Goal: Information Seeking & Learning: Find specific page/section

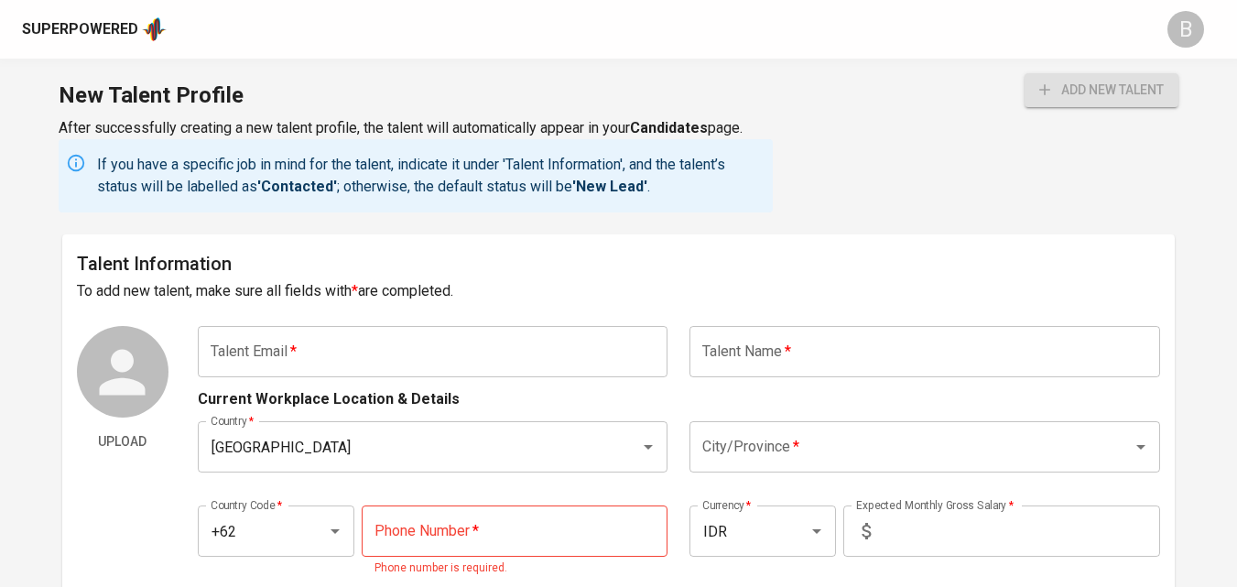
click at [79, 37] on div "Superpowered" at bounding box center [80, 29] width 116 height 21
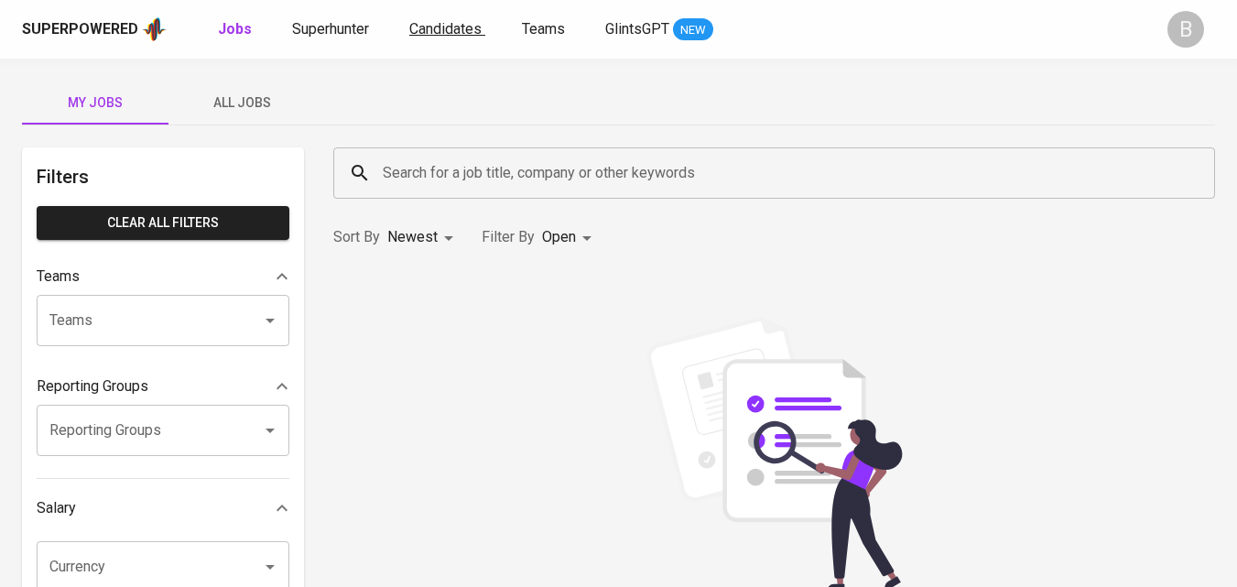
click at [437, 27] on span "Candidates" at bounding box center [445, 28] width 72 height 17
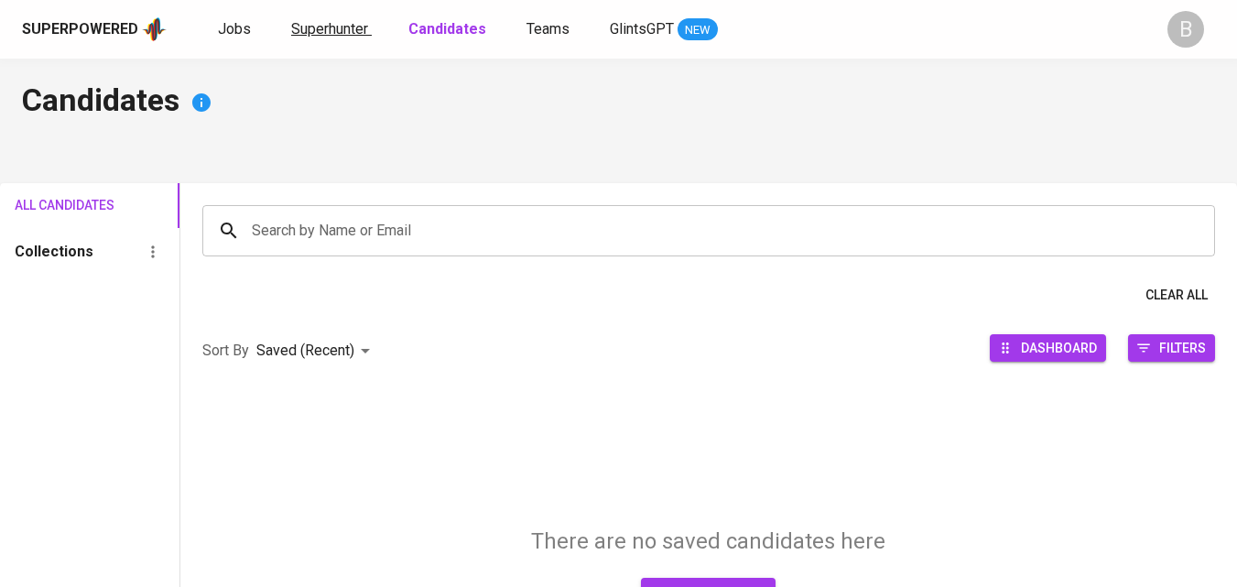
click at [346, 33] on span "Superhunter" at bounding box center [329, 28] width 77 height 17
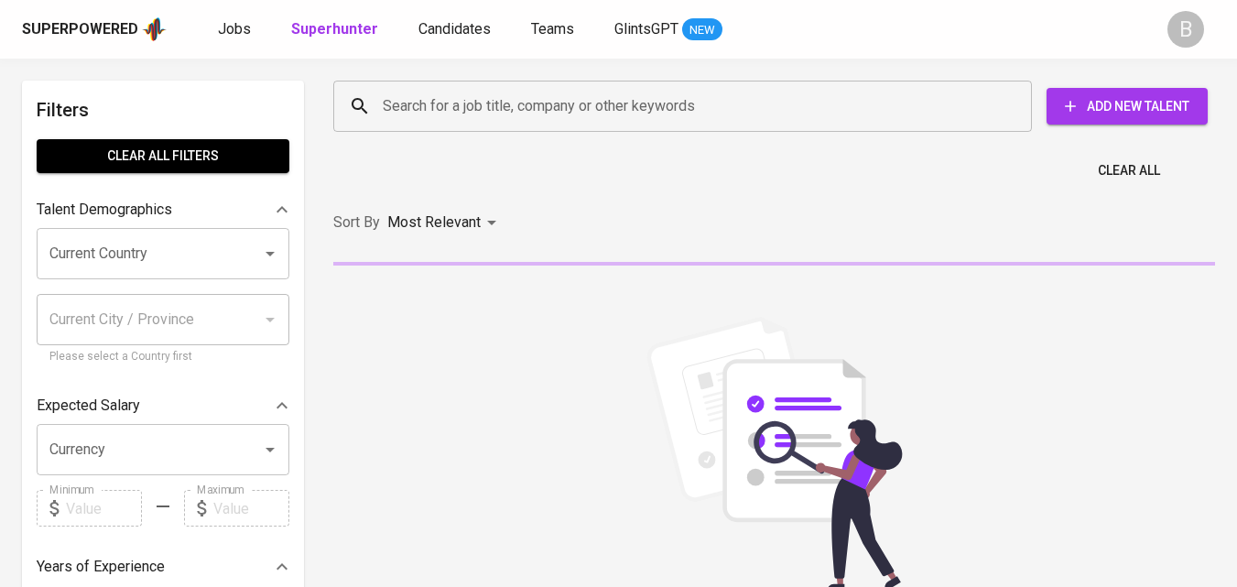
click at [533, 94] on input "Search for a job title, company or other keywords" at bounding box center [687, 106] width 618 height 35
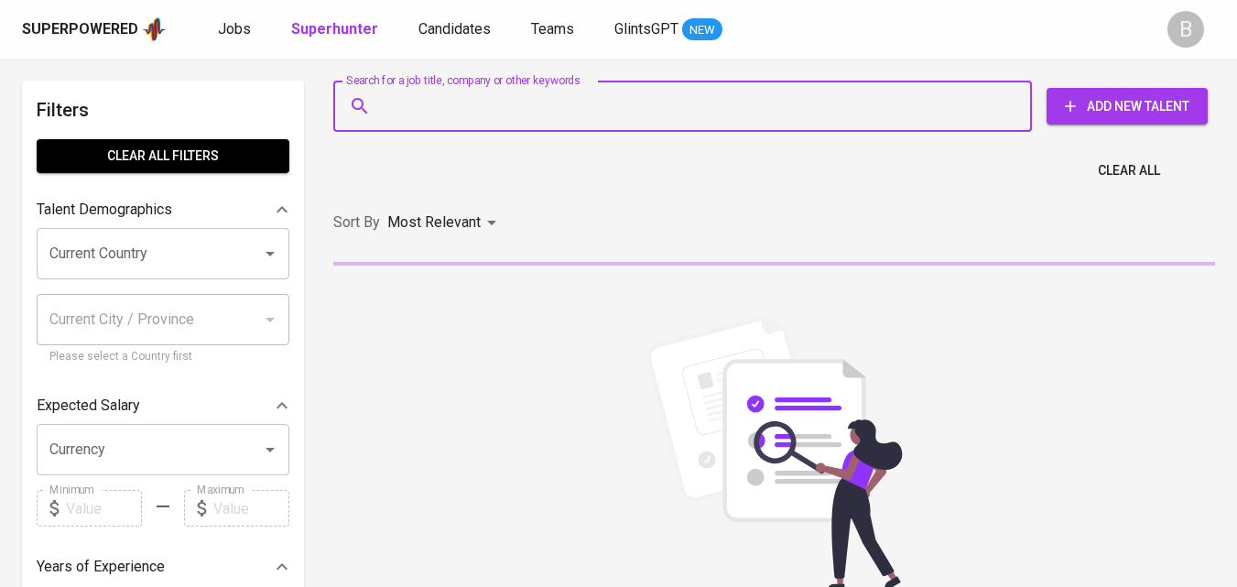
paste input "[PERSON_NAME]"
type input "[PERSON_NAME]"
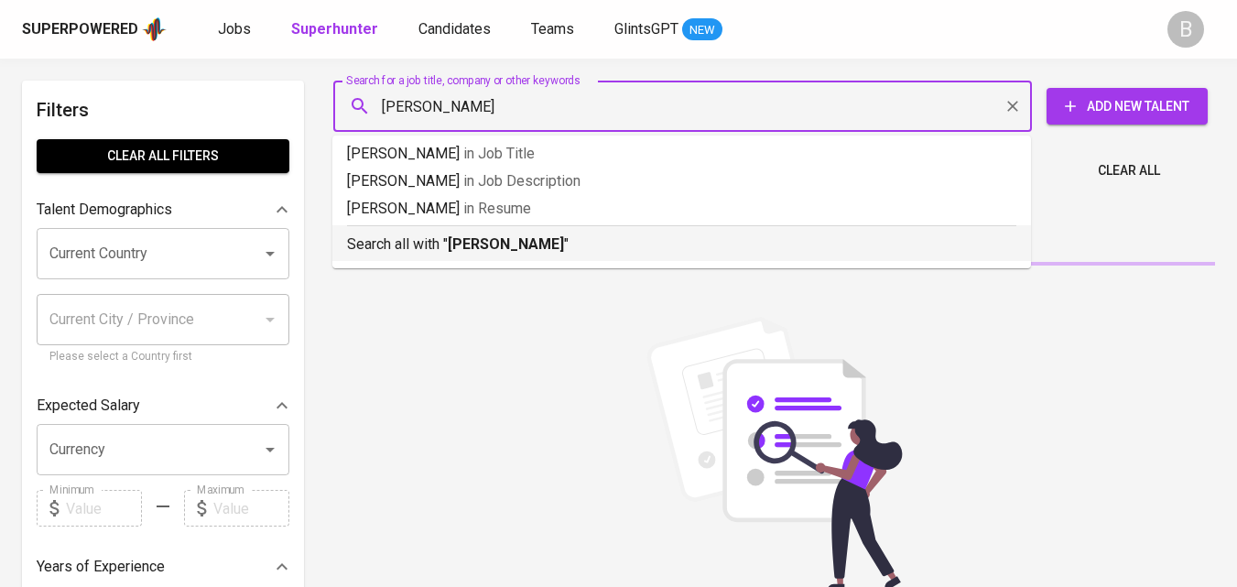
click at [572, 237] on p "Search all with " [PERSON_NAME] "" at bounding box center [682, 245] width 670 height 22
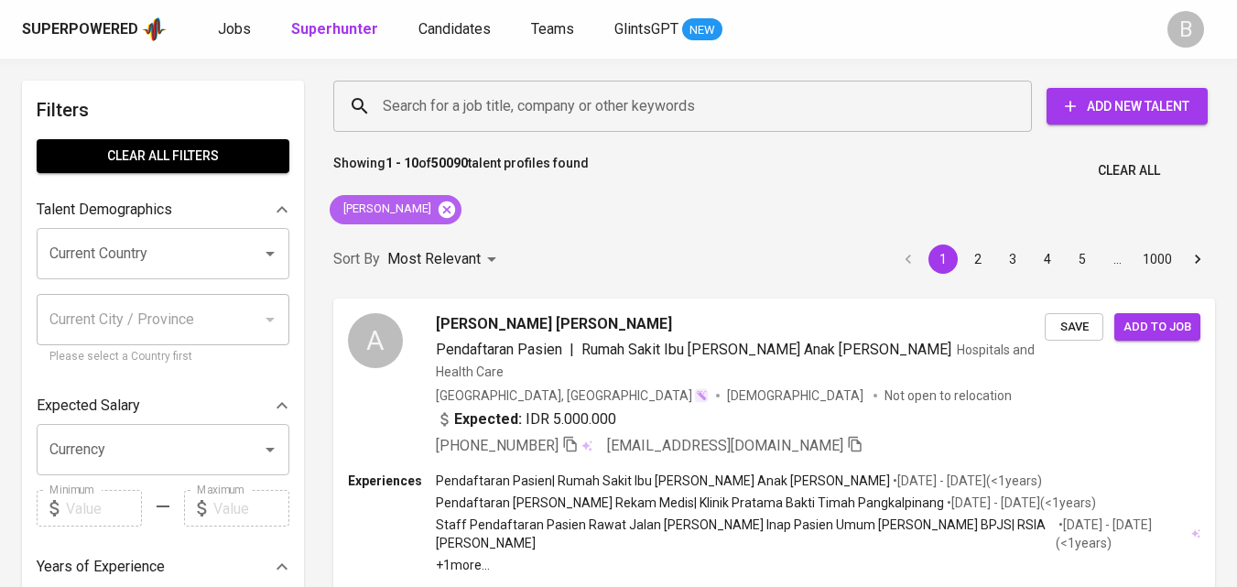
click at [442, 203] on icon at bounding box center [447, 209] width 16 height 16
click at [441, 243] on div "Most Relevant" at bounding box center [444, 260] width 115 height 34
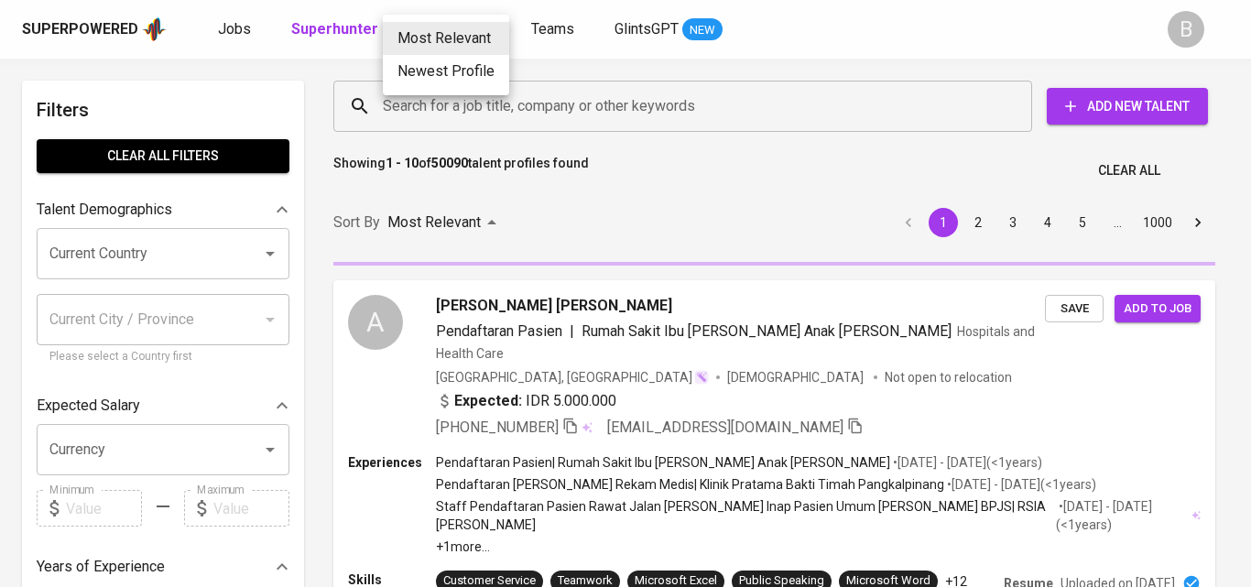
scroll to position [1099, 0]
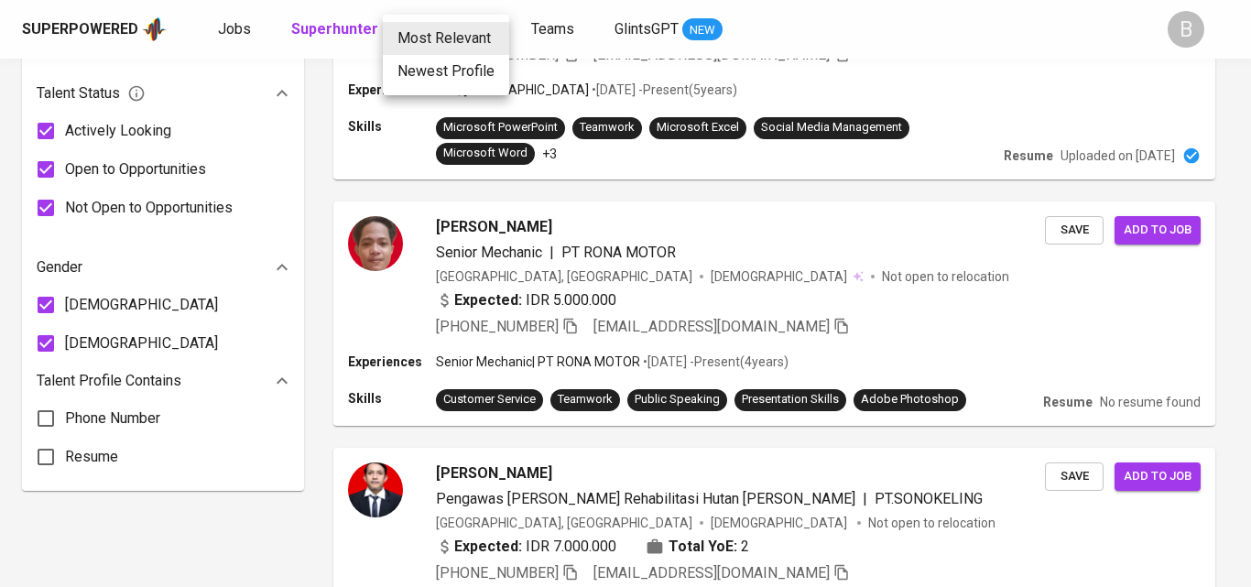
click at [314, 391] on div at bounding box center [625, 293] width 1251 height 587
click at [1085, 40] on div "Most Relevant Newest Profile" at bounding box center [625, 293] width 1251 height 587
click at [335, 159] on div "Most Relevant Newest Profile" at bounding box center [625, 293] width 1251 height 587
click at [344, 159] on div "Most Relevant Newest Profile" at bounding box center [625, 293] width 1251 height 587
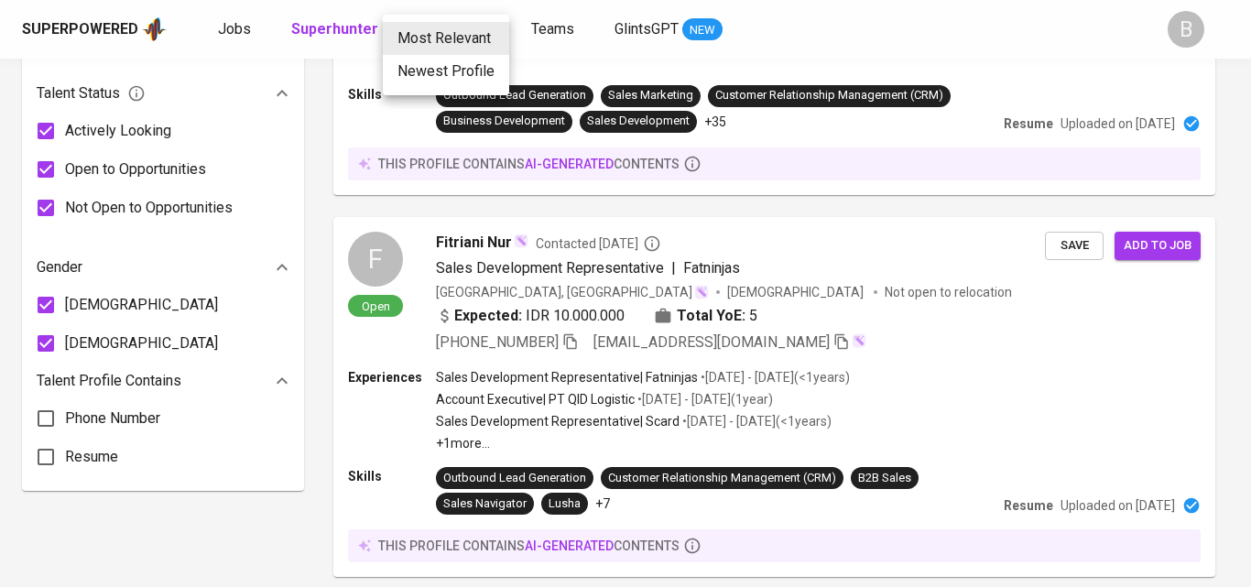
click at [929, 195] on div at bounding box center [625, 293] width 1251 height 587
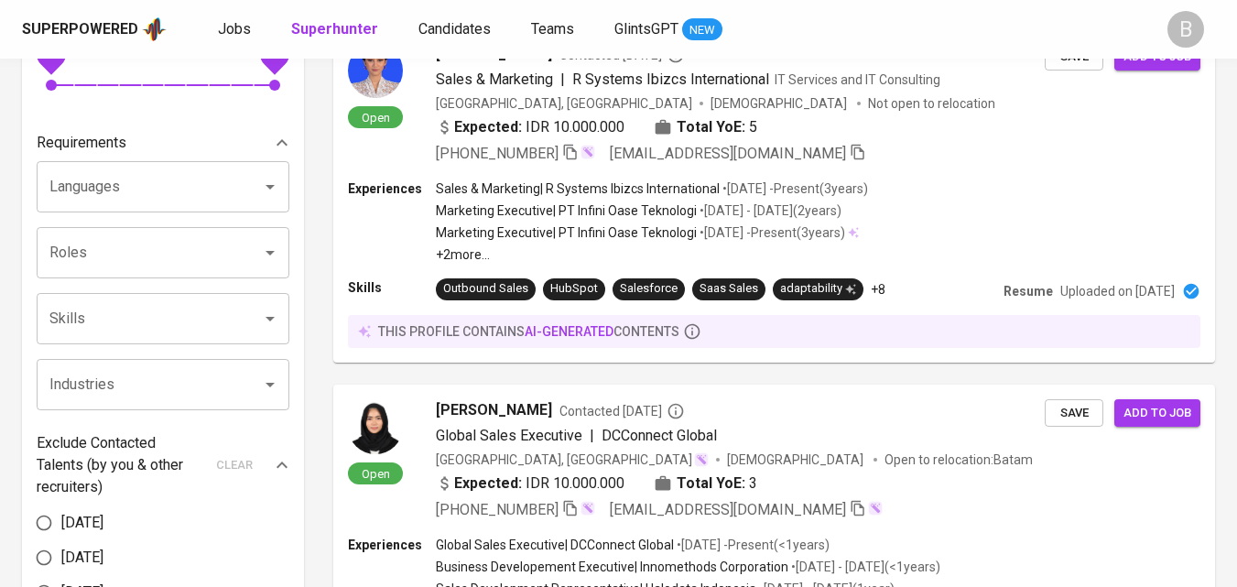
scroll to position [0, 0]
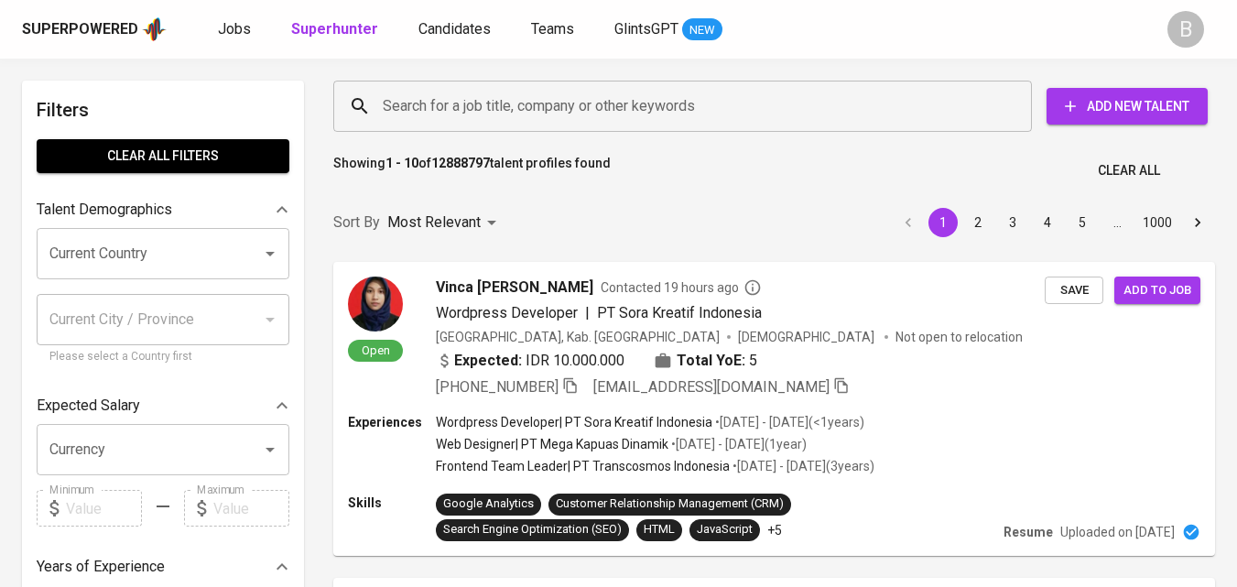
click at [472, 88] on div "Search for a job title, company or other keywords" at bounding box center [682, 106] width 699 height 51
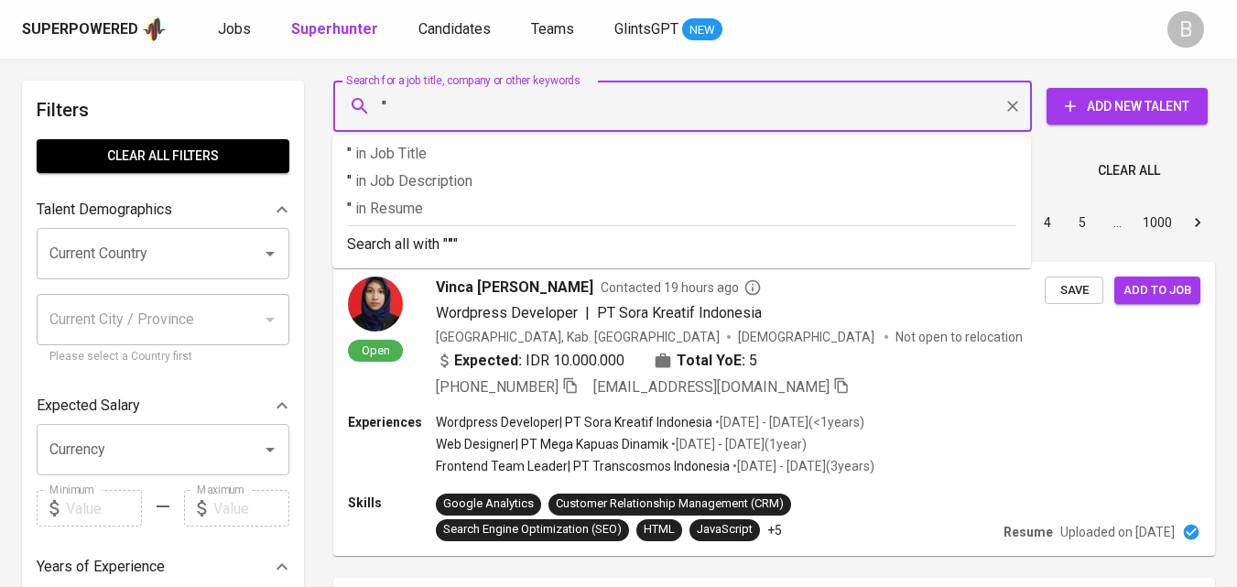
paste input "[PERSON_NAME]"
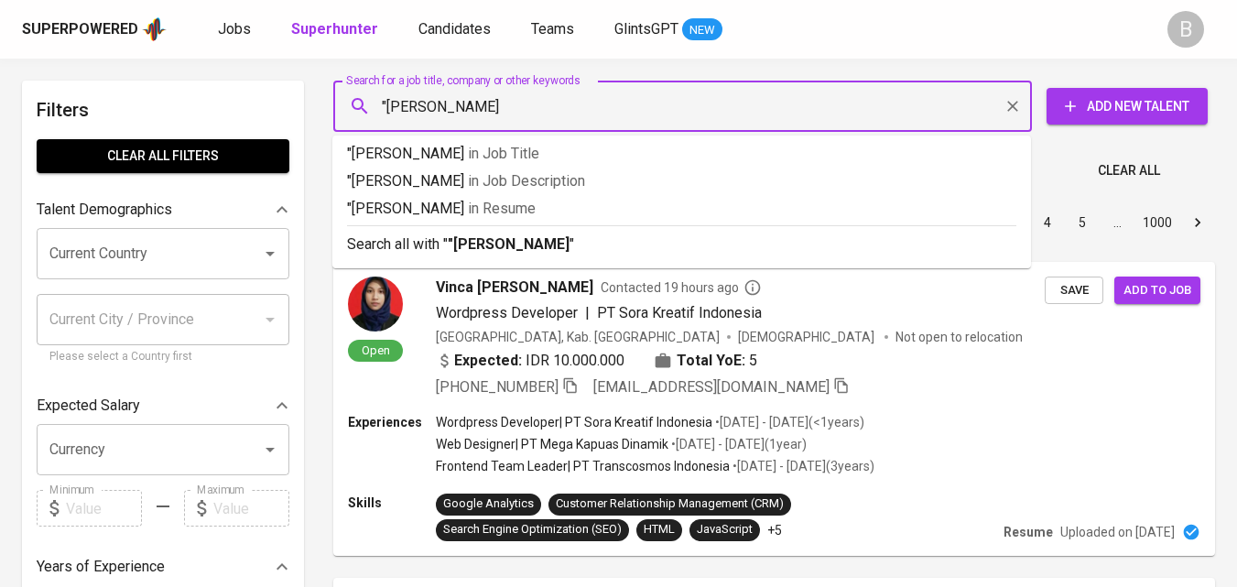
type input ""[PERSON_NAME]""
click at [561, 242] on div "Sort By Most Relevant MOST_RELEVANT 1 2 3 4 5 … 1000" at bounding box center [774, 223] width 904 height 56
